Goal: Task Accomplishment & Management: Use online tool/utility

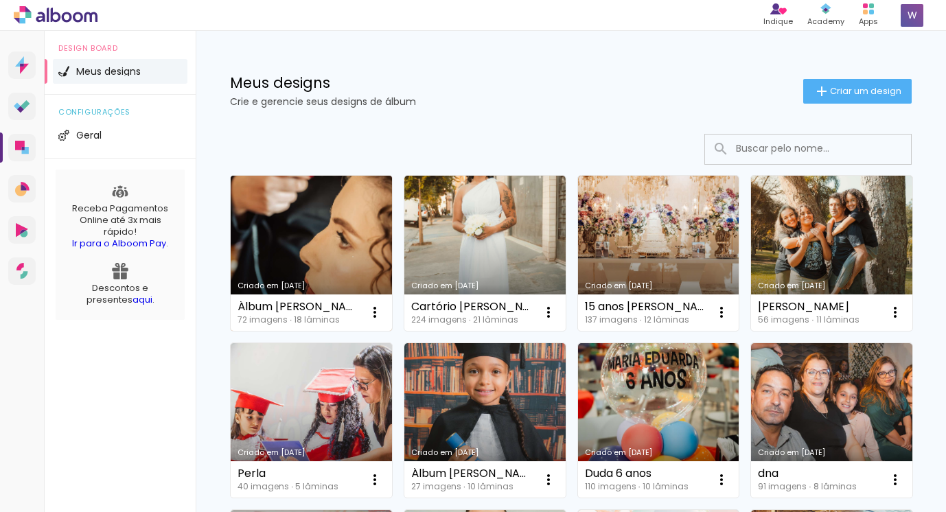
click at [349, 217] on link "Criado em [DATE]" at bounding box center [311, 253] width 161 height 155
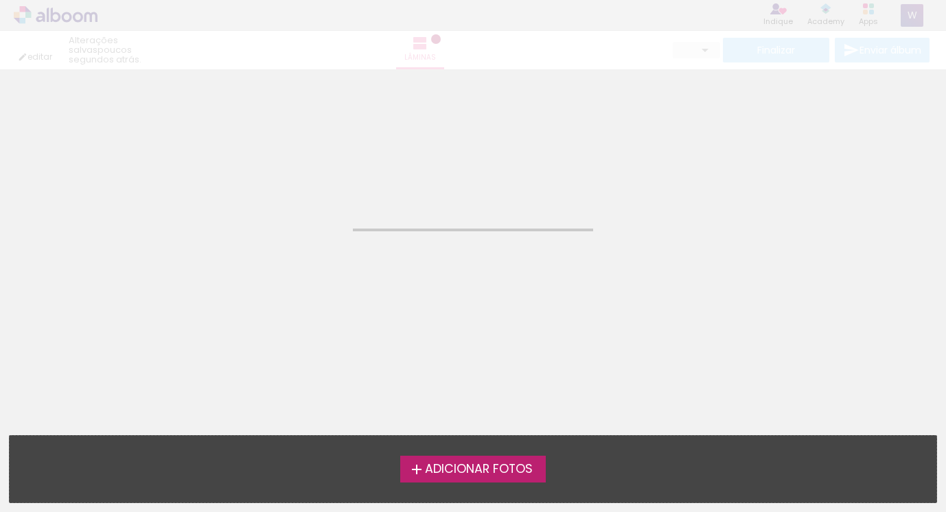
click at [349, 217] on neon-animated-pages "Confirmar Cancelar" at bounding box center [473, 290] width 946 height 443
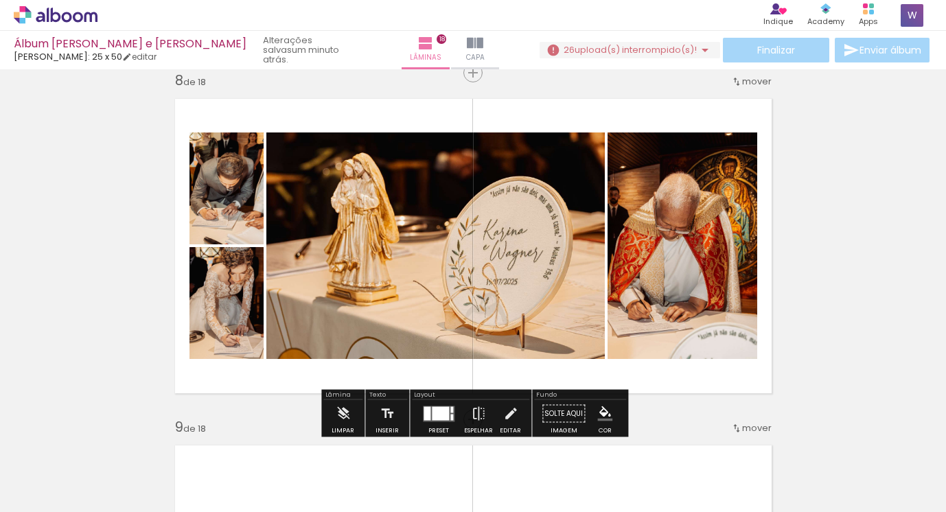
scroll to position [0, 4490]
click at [37, 494] on span "Adicionar Fotos" at bounding box center [48, 493] width 41 height 15
click at [0, 0] on input "file" at bounding box center [0, 0] width 0 height 0
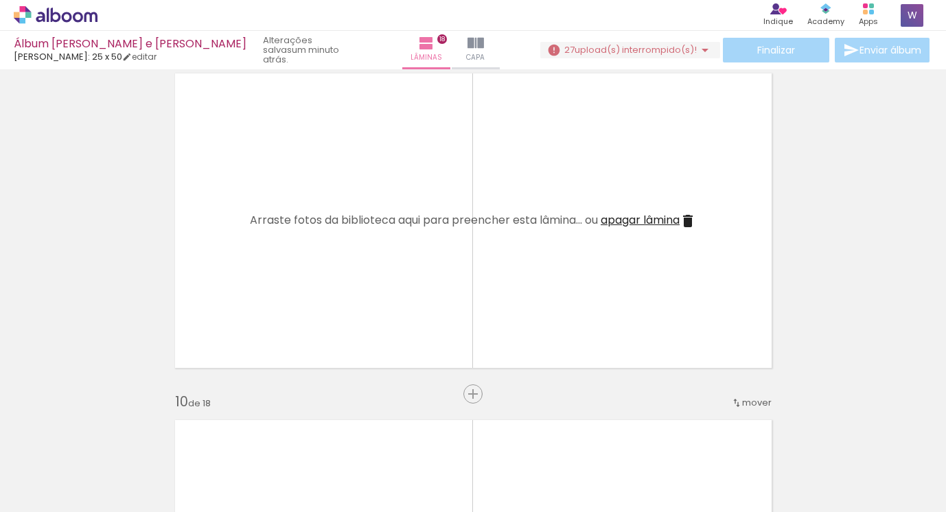
scroll to position [0, 6193]
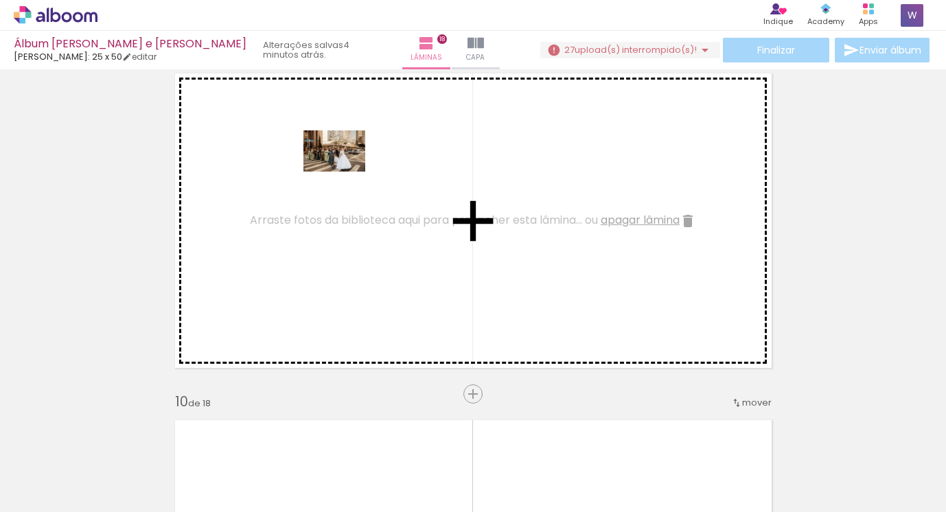
drag, startPoint x: 480, startPoint y: 469, endPoint x: 345, endPoint y: 172, distance: 327.4
click at [345, 172] on quentale-workspace at bounding box center [473, 256] width 946 height 512
